Goal: Task Accomplishment & Management: Use online tool/utility

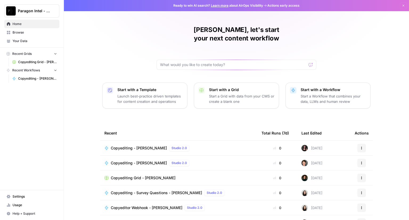
click at [137, 145] on span "Copyediting - [PERSON_NAME]" at bounding box center [139, 147] width 56 height 5
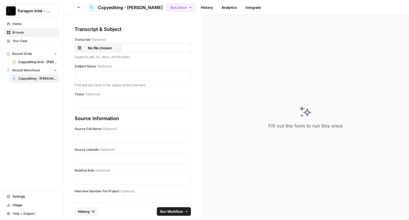
click at [91, 48] on p "No file chosen" at bounding box center [100, 47] width 34 height 5
click at [85, 72] on div at bounding box center [133, 75] width 116 height 10
click at [86, 76] on p at bounding box center [132, 75] width 109 height 5
click at [76, 105] on div at bounding box center [133, 103] width 116 height 10
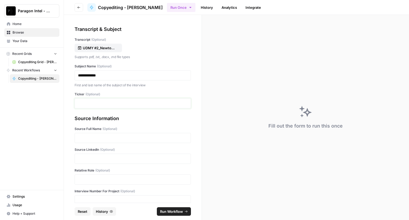
click at [84, 103] on p at bounding box center [132, 103] width 109 height 5
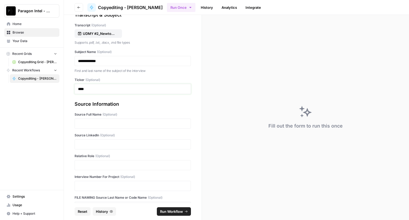
scroll to position [29, 0]
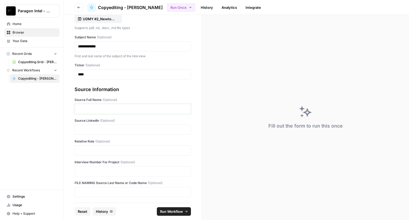
click at [97, 107] on p at bounding box center [132, 108] width 109 height 5
click at [91, 128] on p at bounding box center [132, 129] width 109 height 5
click at [88, 148] on p at bounding box center [132, 150] width 109 height 5
click at [94, 168] on div at bounding box center [133, 171] width 116 height 10
click at [93, 168] on div at bounding box center [133, 171] width 116 height 10
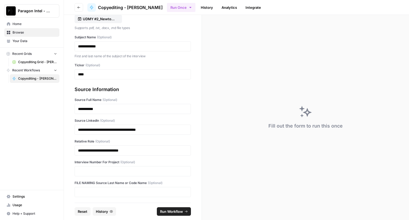
click at [93, 168] on div at bounding box center [133, 171] width 116 height 10
click at [89, 169] on p at bounding box center [132, 171] width 109 height 5
click at [172, 211] on span "Run Workflow" at bounding box center [171, 211] width 23 height 5
